Goal: Task Accomplishment & Management: Manage account settings

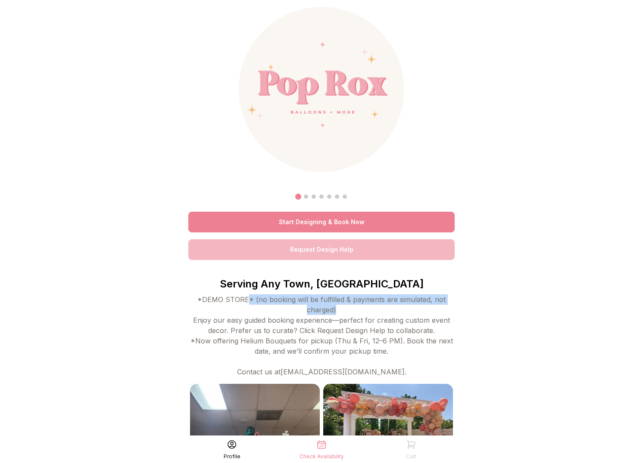
drag, startPoint x: 277, startPoint y: 297, endPoint x: 437, endPoint y: 305, distance: 160.0
click at [437, 305] on div "*DEMO STORE* (no booking will be fulfilled & payments are simulated, not charge…" at bounding box center [321, 336] width 266 height 83
click at [438, 305] on div "*DEMO STORE* (no booking will be fulfilled & payments are simulated, not charge…" at bounding box center [321, 336] width 266 height 83
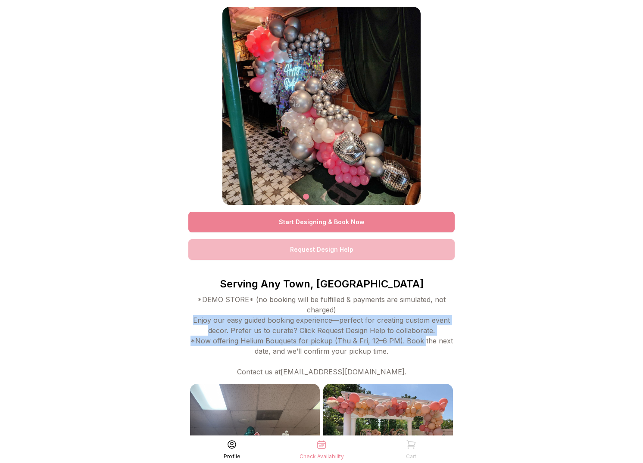
drag, startPoint x: 190, startPoint y: 320, endPoint x: 423, endPoint y: 339, distance: 234.7
click at [423, 339] on div "*DEMO STORE* (no booking will be fulfilled & payments are simulated, not charge…" at bounding box center [321, 336] width 266 height 83
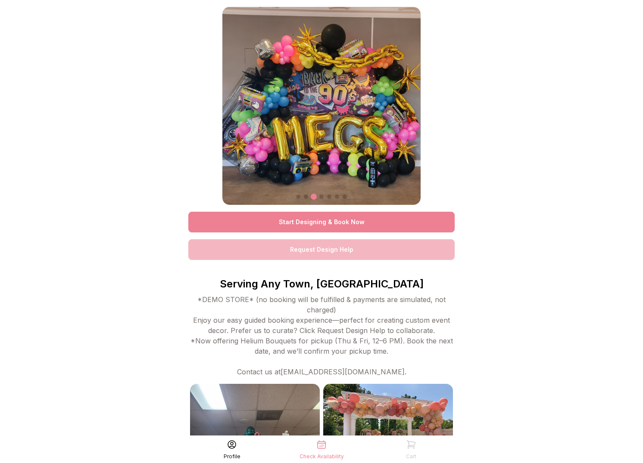
click at [445, 349] on div "*DEMO STORE* (no booking will be fulfilled & payments are simulated, not charge…" at bounding box center [321, 336] width 266 height 83
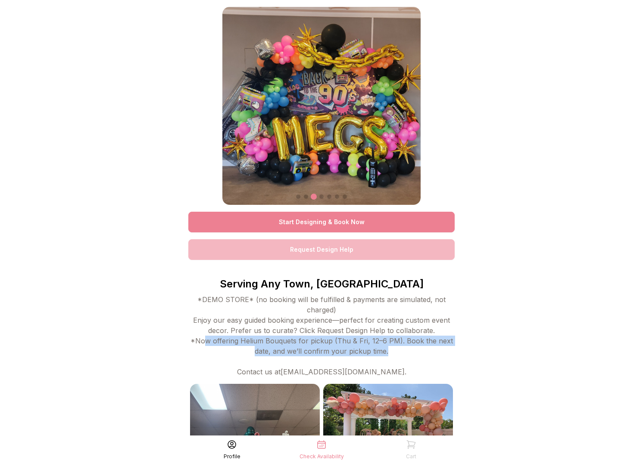
drag, startPoint x: 208, startPoint y: 343, endPoint x: 390, endPoint y: 347, distance: 182.7
click at [390, 347] on div "*DEMO STORE* (no booking will be fulfilled & payments are simulated, not charge…" at bounding box center [321, 336] width 266 height 83
click at [440, 355] on div "*DEMO STORE* (no booking will be fulfilled & payments are simulated, not charge…" at bounding box center [321, 336] width 266 height 83
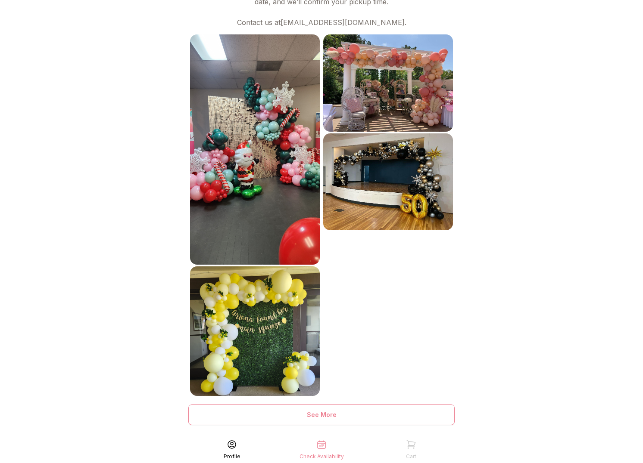
scroll to position [369, 0]
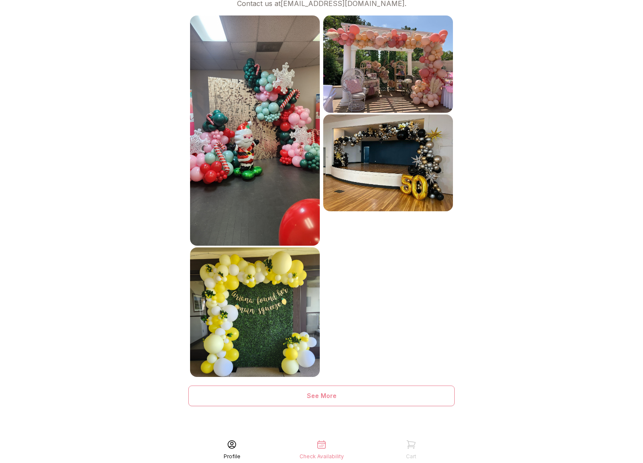
click at [227, 444] on icon at bounding box center [232, 445] width 10 height 10
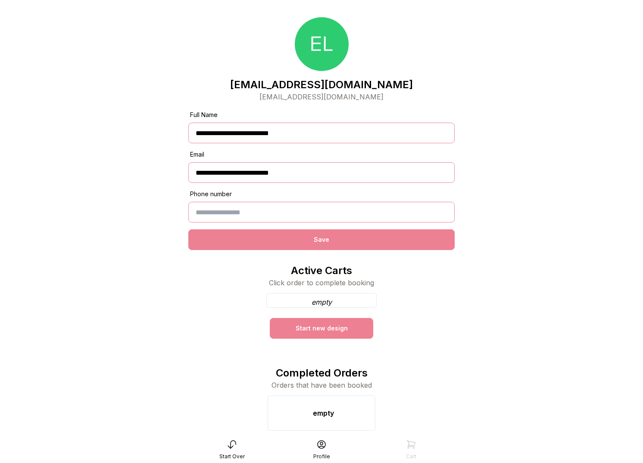
scroll to position [18, 0]
